Goal: Task Accomplishment & Management: Use online tool/utility

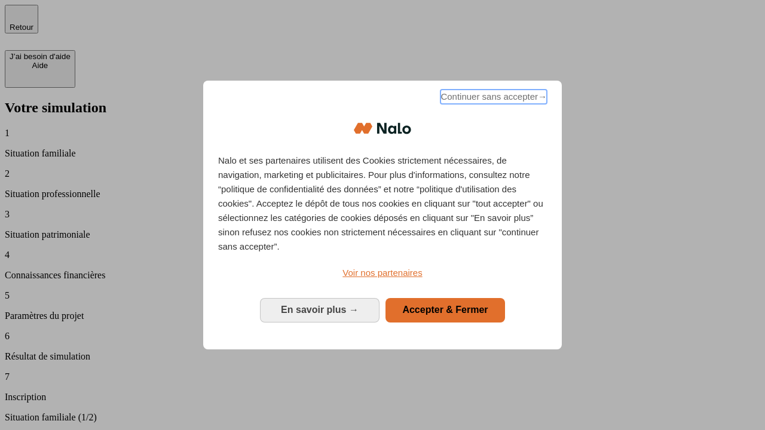
click at [493, 99] on span "Continuer sans accepter →" at bounding box center [494, 97] width 106 height 14
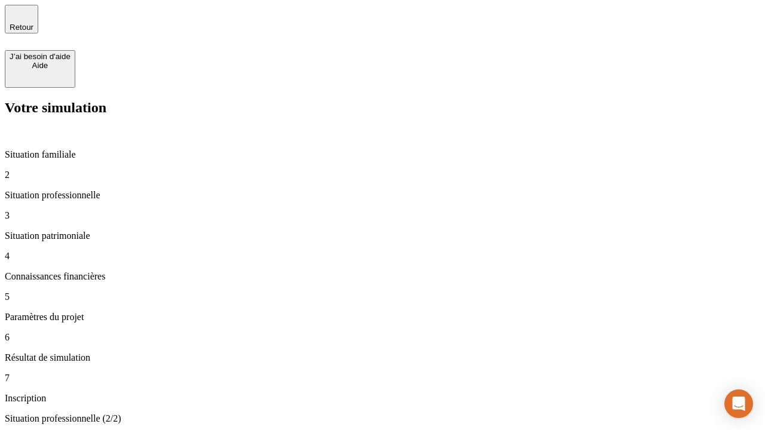
type input "30 000"
